Goal: Information Seeking & Learning: Check status

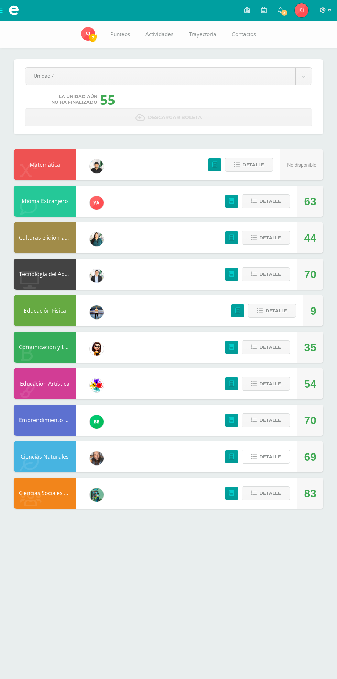
click at [274, 456] on span "Detalle" at bounding box center [271, 456] width 22 height 13
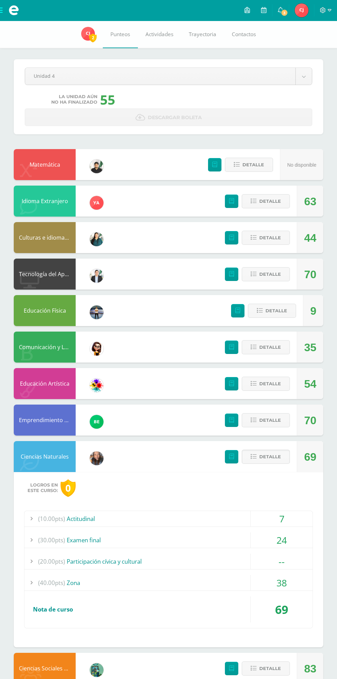
click at [268, 457] on span "Detalle" at bounding box center [271, 456] width 22 height 13
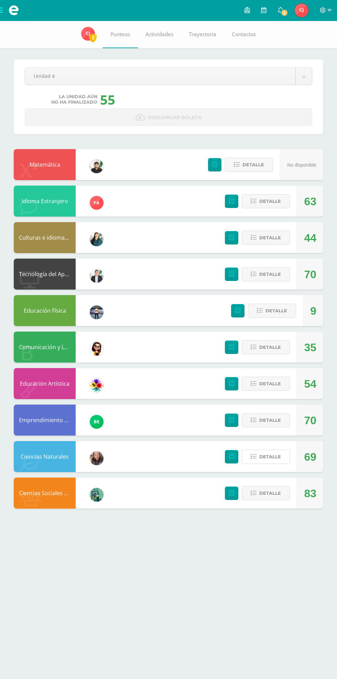
click at [268, 457] on span "Detalle" at bounding box center [271, 456] width 22 height 13
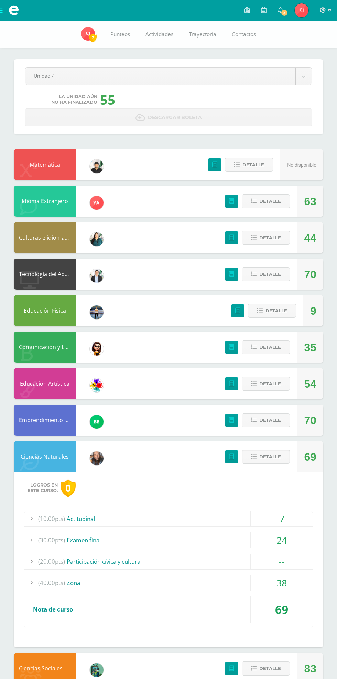
click at [260, 460] on span "Detalle" at bounding box center [271, 456] width 22 height 13
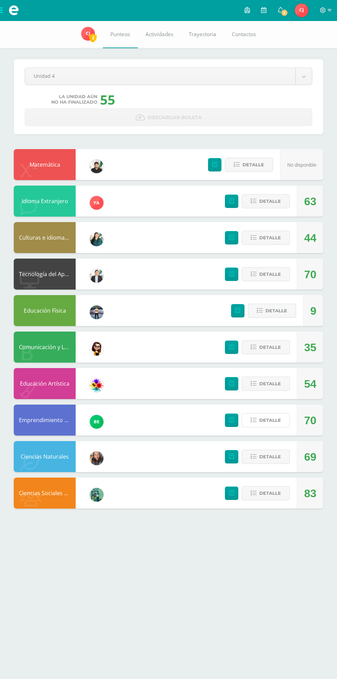
click at [254, 416] on button "Detalle" at bounding box center [266, 420] width 48 height 14
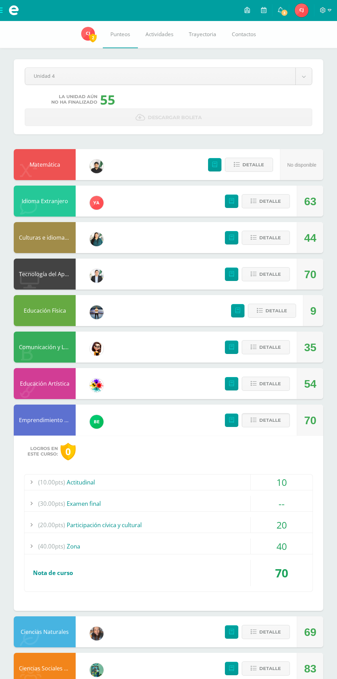
click at [265, 424] on span "Detalle" at bounding box center [271, 420] width 22 height 13
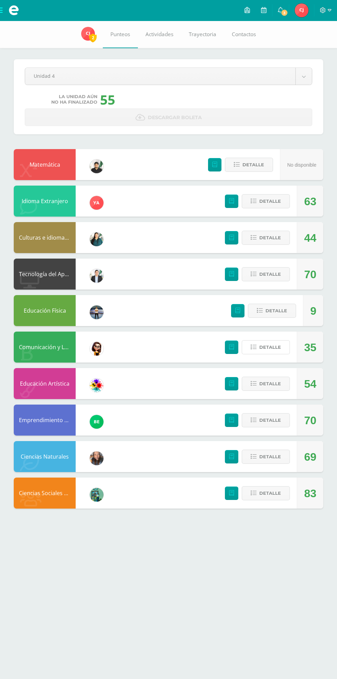
click at [268, 347] on span "Detalle" at bounding box center [271, 347] width 22 height 13
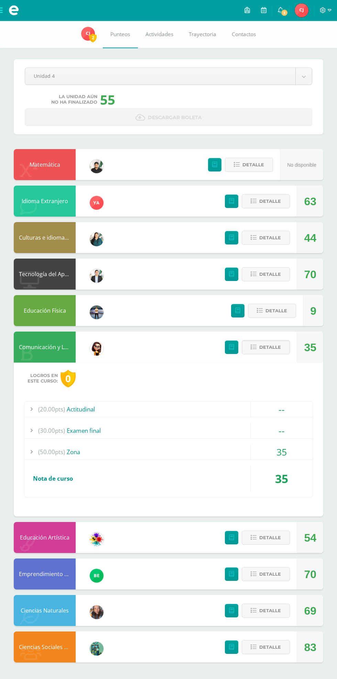
click at [87, 456] on div "(50.00pts) Zona" at bounding box center [168, 451] width 289 height 15
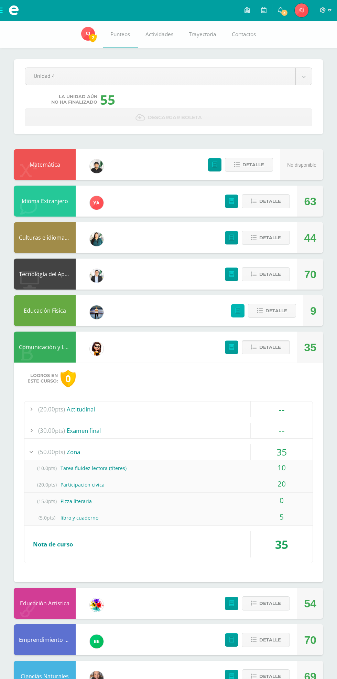
click at [235, 307] on link at bounding box center [237, 310] width 13 height 13
click at [272, 351] on span "Detalle" at bounding box center [271, 347] width 22 height 13
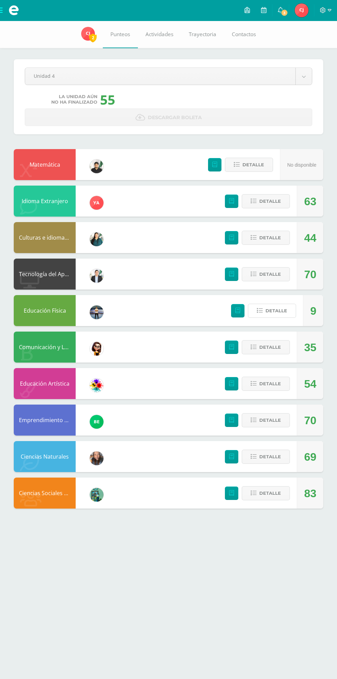
click at [274, 311] on span "Detalle" at bounding box center [277, 310] width 22 height 13
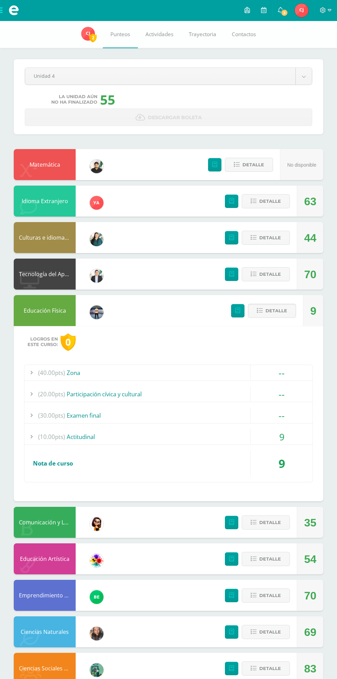
click at [278, 309] on span "Detalle" at bounding box center [277, 310] width 22 height 13
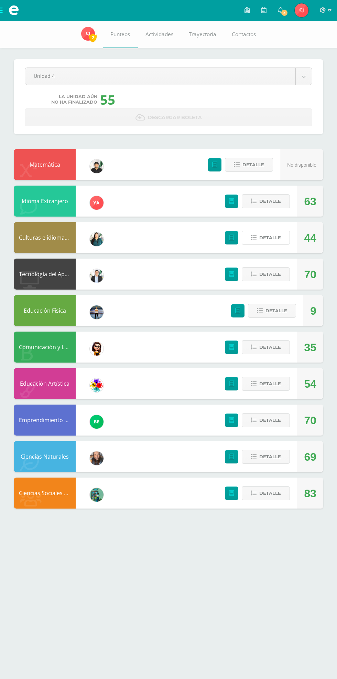
click at [272, 238] on span "Detalle" at bounding box center [271, 237] width 22 height 13
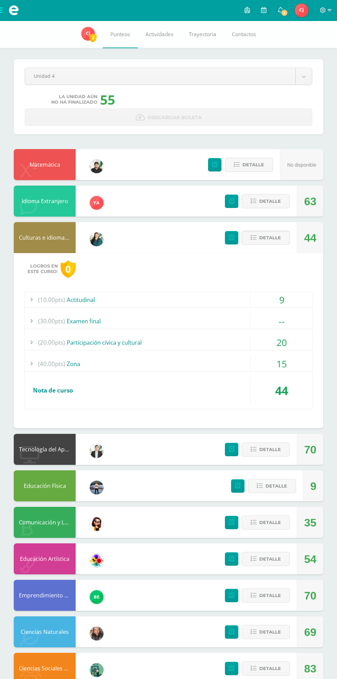
click at [262, 235] on span "Detalle" at bounding box center [271, 237] width 22 height 13
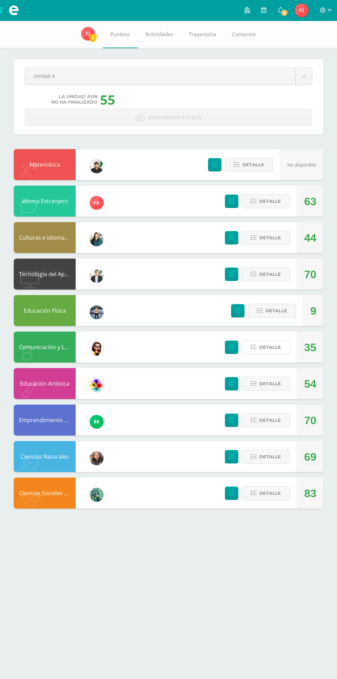
click at [267, 347] on span "Detalle" at bounding box center [271, 347] width 22 height 13
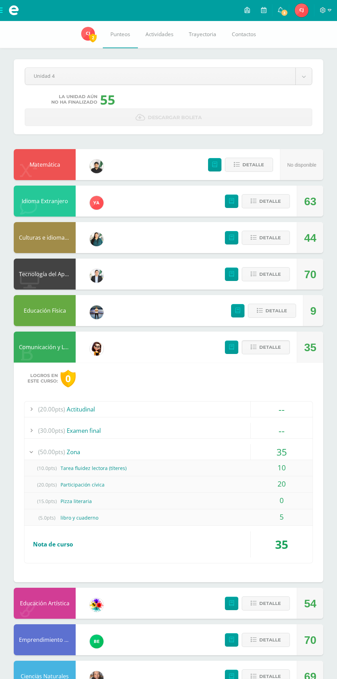
click at [253, 347] on icon at bounding box center [254, 347] width 6 height 6
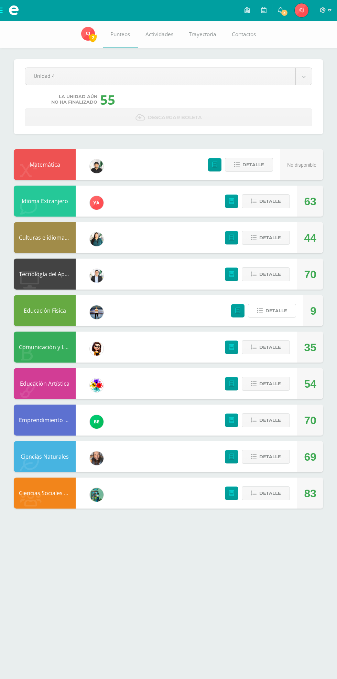
click at [274, 311] on span "Detalle" at bounding box center [277, 310] width 22 height 13
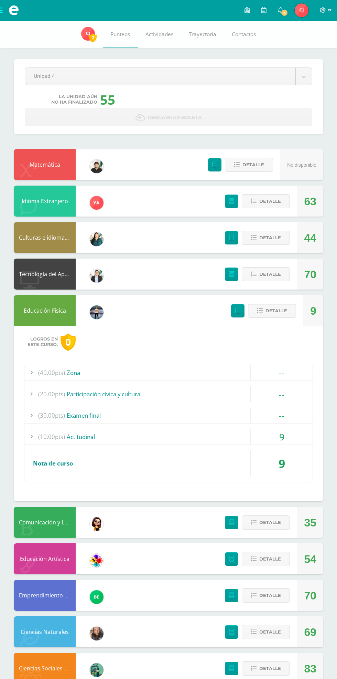
click at [274, 311] on span "Detalle" at bounding box center [277, 310] width 22 height 13
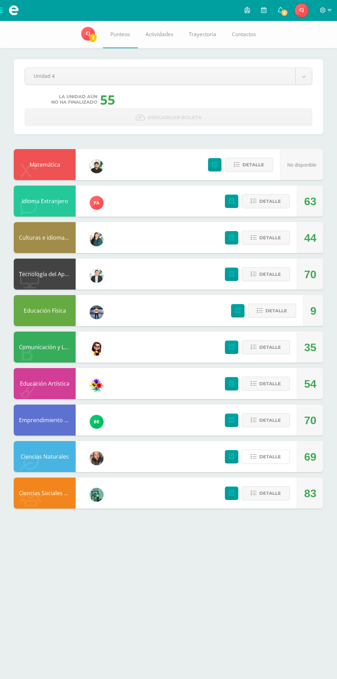
click at [275, 454] on span "Detalle" at bounding box center [271, 456] width 22 height 13
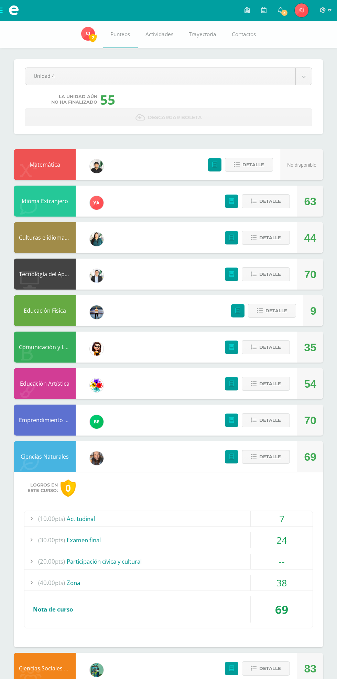
click at [274, 460] on span "Detalle" at bounding box center [271, 456] width 22 height 13
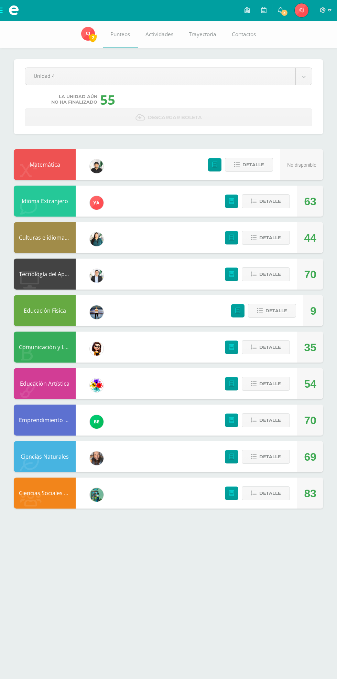
click at [304, 76] on body "Mis cursos Archivos Cerrar panel Ciencias Naturales Primero Básicos Plan Diario…" at bounding box center [168, 261] width 337 height 522
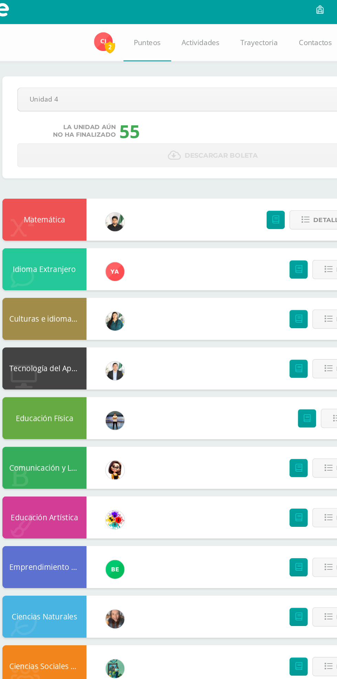
click at [77, 140] on div "Pendiente Unidad 4 Unidad 1 Unidad 2 Unidad 3 Unidad 4 La unidad aún no ha fina…" at bounding box center [168, 272] width 337 height 502
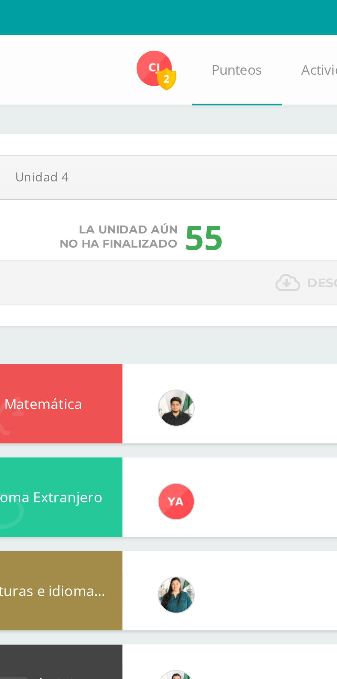
click at [65, 142] on div "Pendiente Unidad 4 Unidad 1 Unidad 2 Unidad 3 Unidad 4 La unidad aún no ha fina…" at bounding box center [168, 272] width 337 height 502
click at [118, 73] on body "Mis cursos Archivos Cerrar panel Ciencias Naturales Primero Básicos Plan Diario…" at bounding box center [168, 261] width 337 height 522
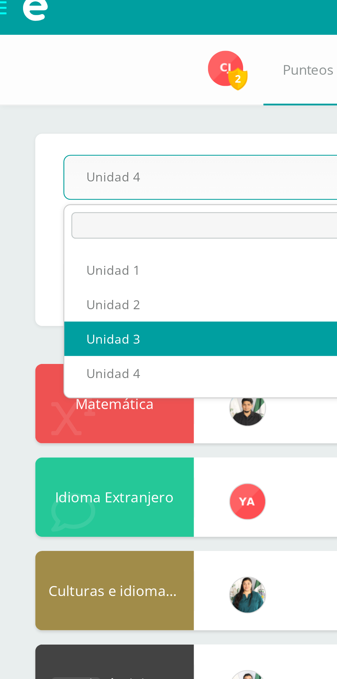
select select "Unidad 3"
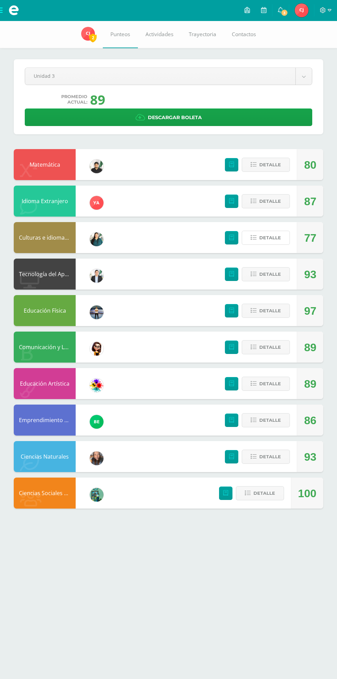
click at [281, 241] on button "Detalle" at bounding box center [266, 238] width 48 height 14
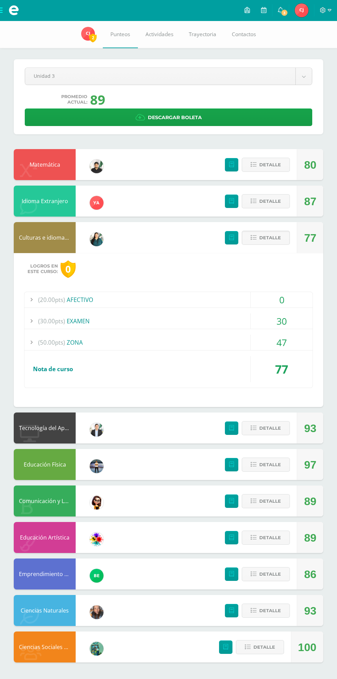
click at [280, 235] on span "Detalle" at bounding box center [271, 237] width 22 height 13
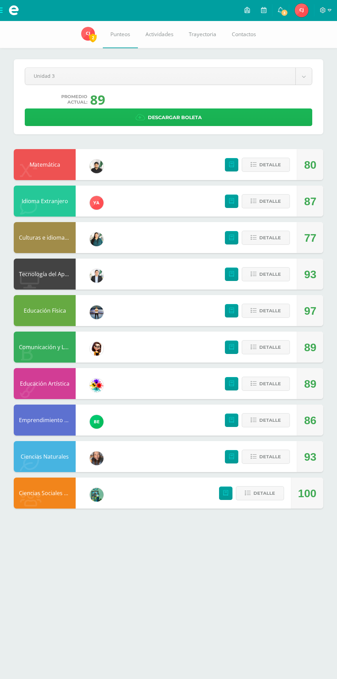
click at [256, 113] on link "Descargar boleta" at bounding box center [169, 117] width 288 height 18
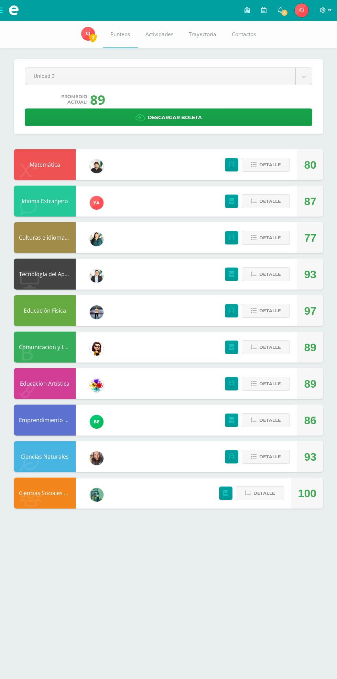
click at [107, 76] on body "Mis cursos Archivos Cerrar panel Ciencias Naturales Primero Básicos Plan Diario…" at bounding box center [168, 261] width 337 height 522
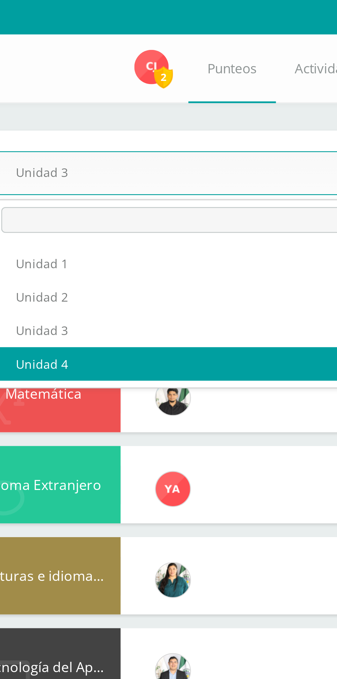
select select "Unidad 4"
